Goal: Task Accomplishment & Management: Use online tool/utility

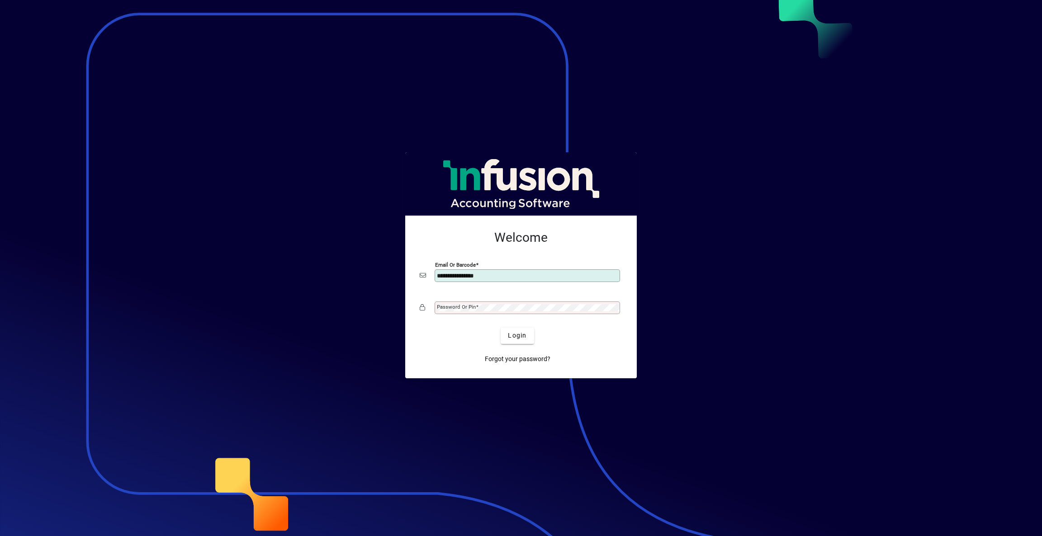
type input "**********"
click at [515, 338] on span "Login" at bounding box center [517, 335] width 19 height 9
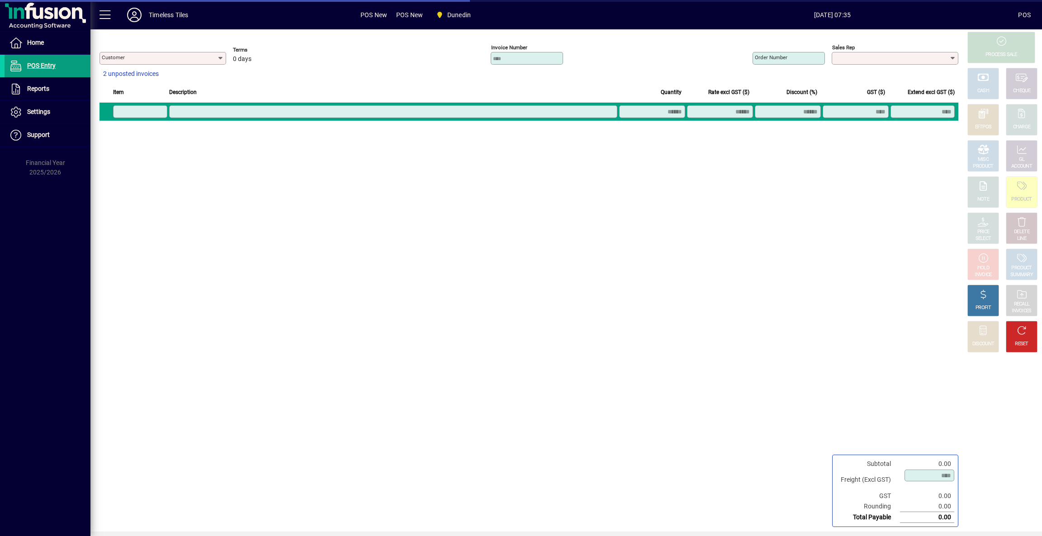
type input "**********"
